Goal: Transaction & Acquisition: Purchase product/service

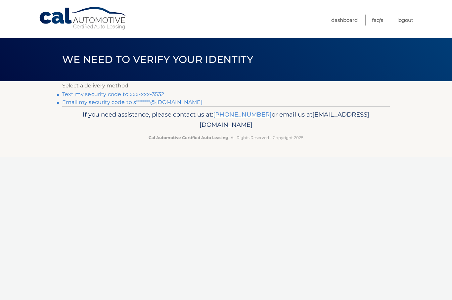
click at [151, 92] on link "Text my security code to xxx-xxx-3532" at bounding box center [113, 94] width 102 height 6
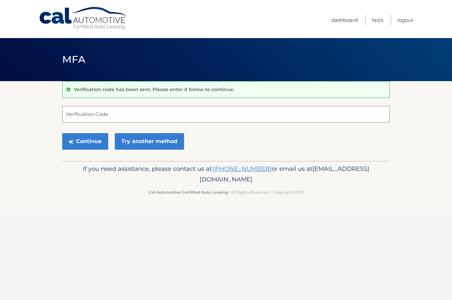
click at [155, 113] on input "Verification Code" at bounding box center [226, 114] width 328 height 17
click at [280, 115] on input "Verification Code" at bounding box center [226, 114] width 328 height 17
click at [286, 115] on input "Verification Code" at bounding box center [226, 114] width 328 height 17
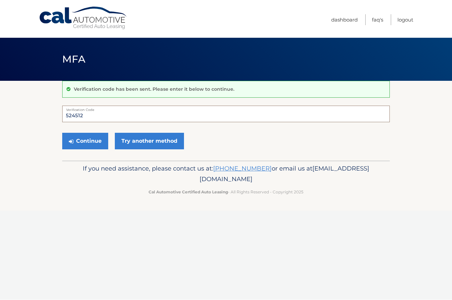
type input "524512"
click at [88, 141] on button "Continue" at bounding box center [85, 141] width 46 height 17
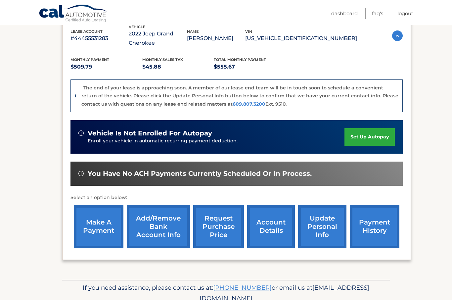
scroll to position [116, 0]
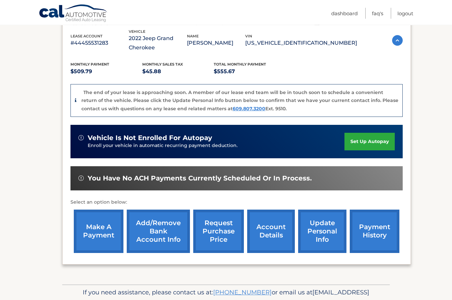
click at [98, 230] on link "make a payment" at bounding box center [99, 231] width 50 height 43
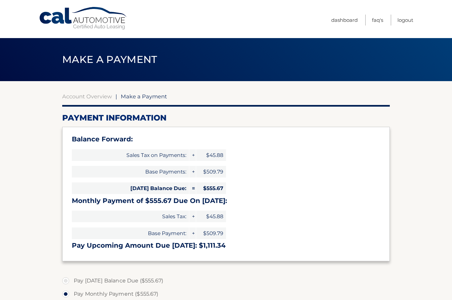
select select "NzAxYmU5MDYtOTgzNi00NmViLWFiNWUtNGY4YmI1ZjRiNTBj"
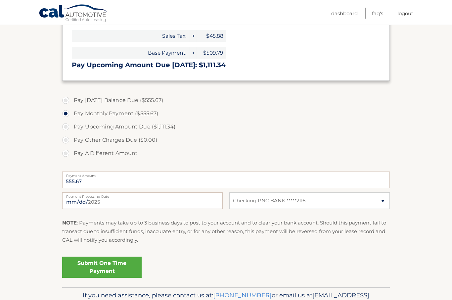
scroll to position [188, 0]
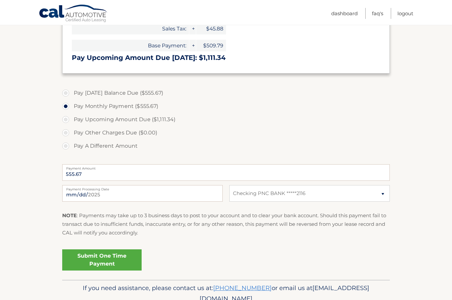
click at [126, 253] on link "Submit One Time Payment" at bounding box center [101, 259] width 79 height 21
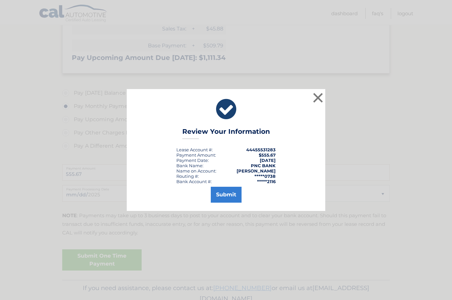
click at [228, 203] on button "Submit" at bounding box center [226, 195] width 31 height 16
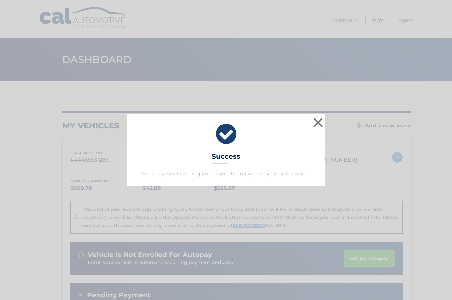
click at [320, 121] on button "×" at bounding box center [317, 122] width 13 height 13
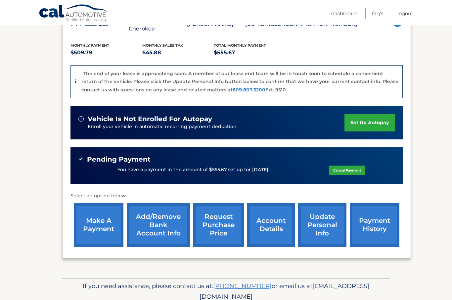
scroll to position [139, 0]
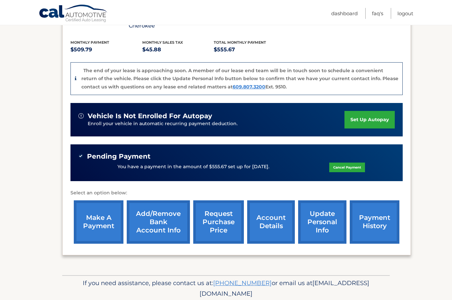
click at [264, 219] on link "account details" at bounding box center [271, 221] width 48 height 43
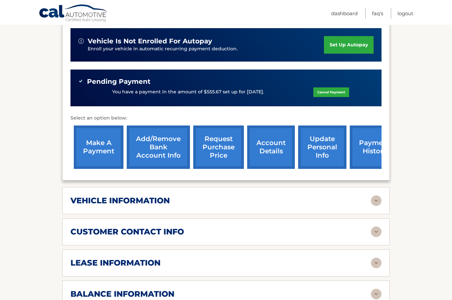
scroll to position [185, 0]
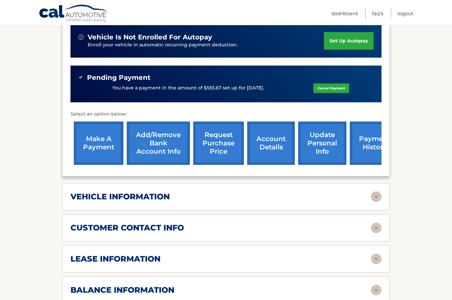
click at [378, 197] on img at bounding box center [376, 196] width 11 height 11
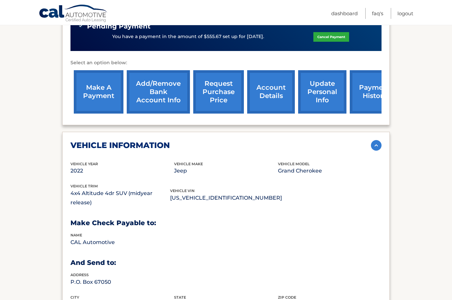
scroll to position [233, 0]
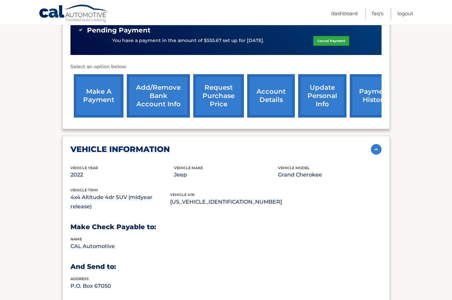
click at [376, 148] on img at bounding box center [376, 149] width 11 height 11
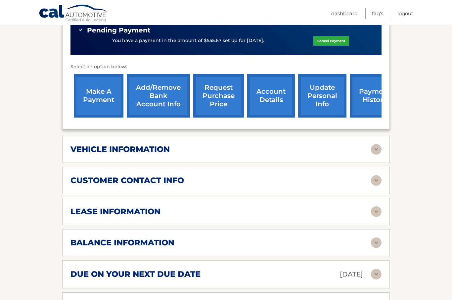
click at [377, 210] on img at bounding box center [376, 211] width 11 height 11
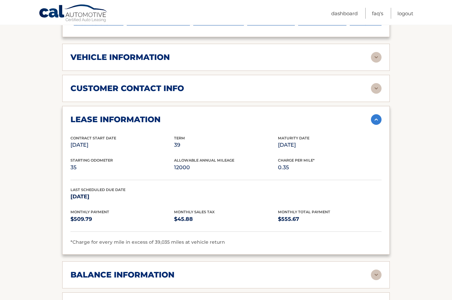
scroll to position [325, 0]
click at [379, 118] on img at bounding box center [376, 119] width 11 height 11
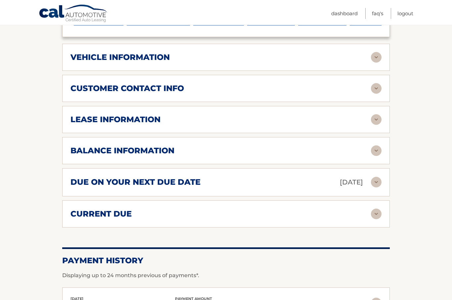
click at [372, 150] on img at bounding box center [376, 150] width 11 height 11
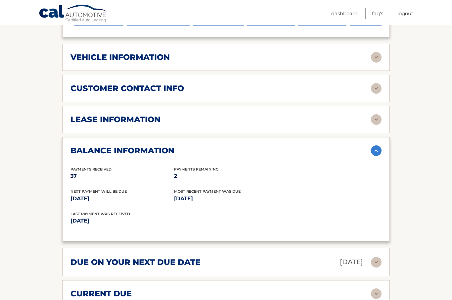
click at [375, 148] on img at bounding box center [376, 150] width 11 height 11
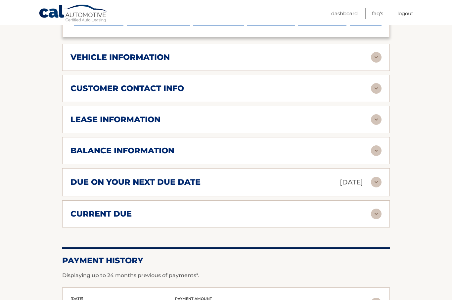
click at [376, 179] on img at bounding box center [376, 182] width 11 height 11
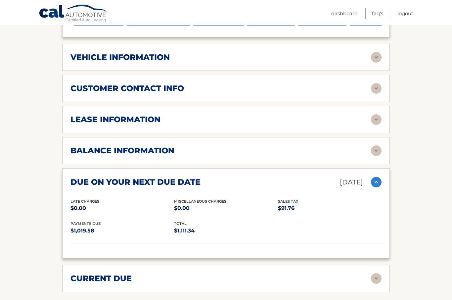
click at [376, 180] on img at bounding box center [376, 182] width 11 height 11
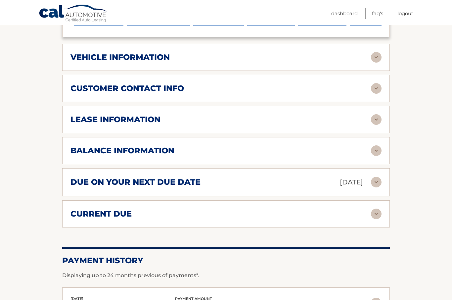
click at [372, 213] on img at bounding box center [376, 213] width 11 height 11
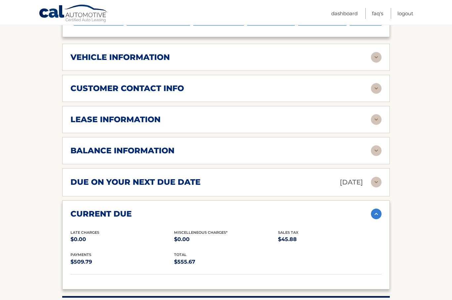
click at [377, 214] on img at bounding box center [376, 213] width 11 height 11
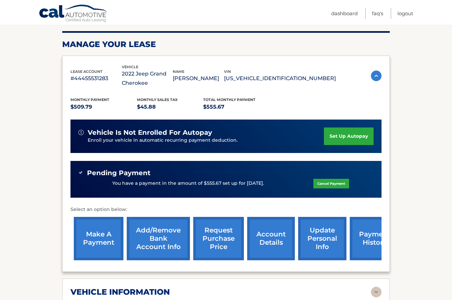
scroll to position [90, 0]
